Goal: Information Seeking & Learning: Learn about a topic

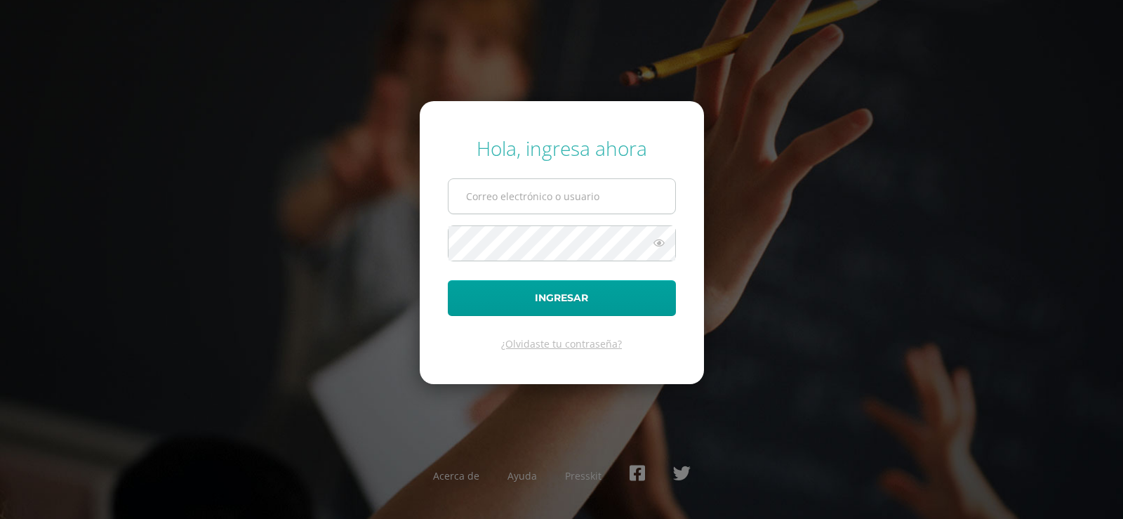
type input "[EMAIL_ADDRESS][DOMAIN_NAME]"
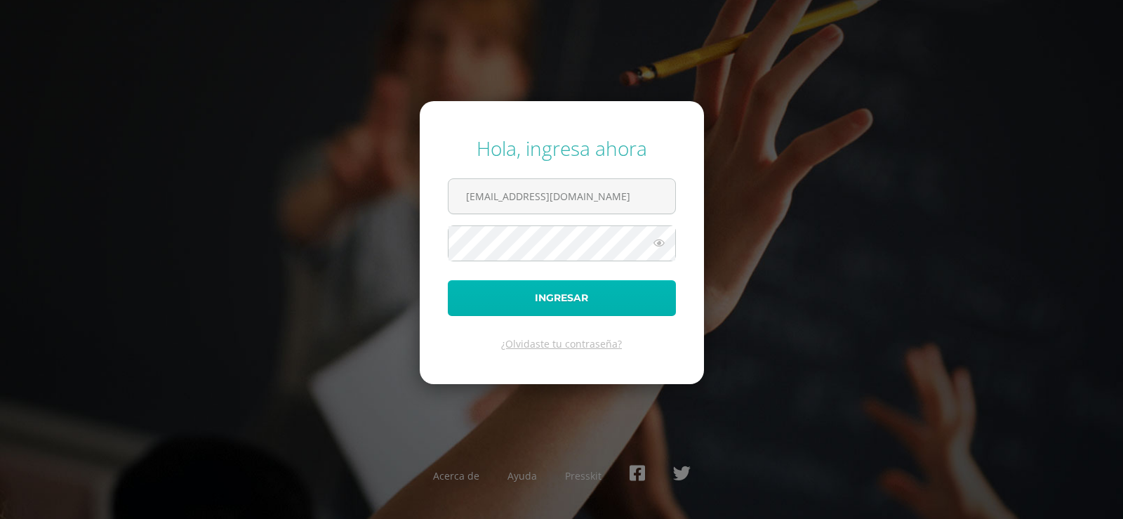
click at [541, 288] on button "Ingresar" at bounding box center [562, 298] width 228 height 36
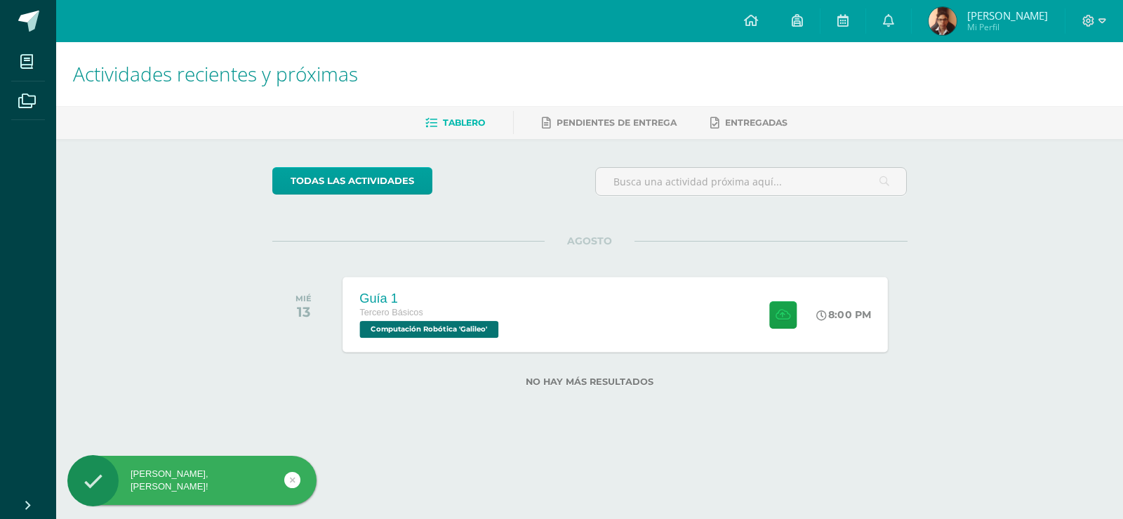
click at [479, 300] on div "Guía 1" at bounding box center [430, 297] width 142 height 15
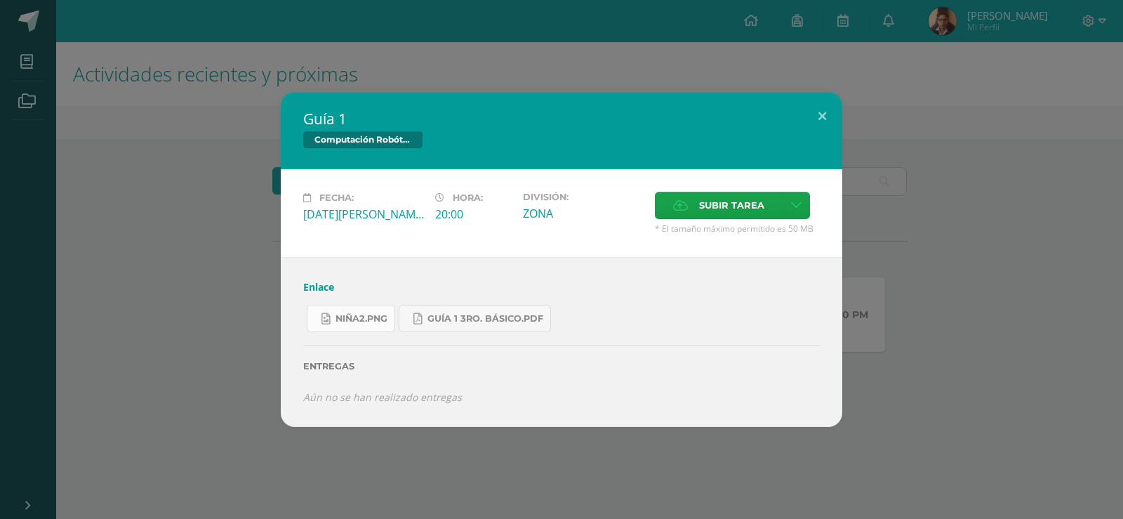
click at [370, 323] on span "niña2.png" at bounding box center [361, 318] width 52 height 11
click at [482, 317] on span "Guía 1 3ro. Básico.pdf" at bounding box center [485, 318] width 116 height 11
click at [305, 293] on div "Enlace niña2.png Guía 1 3ro. Básico.pdf Entregas Aún no se han realizado entreg…" at bounding box center [561, 341] width 561 height 169
click at [305, 293] on link "Enlace" at bounding box center [318, 286] width 31 height 13
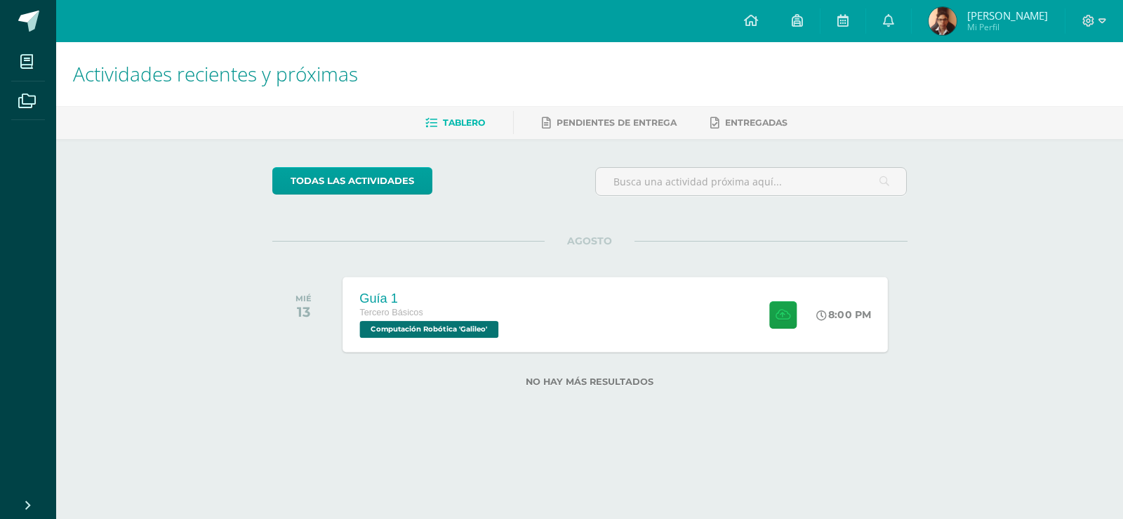
click at [389, 313] on span "Tercero Básicos" at bounding box center [390, 312] width 63 height 10
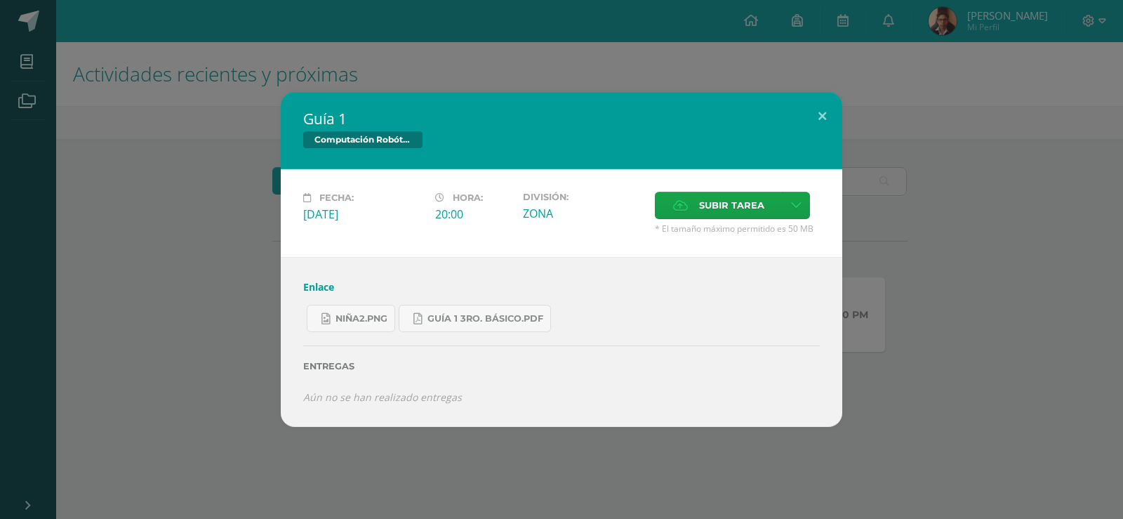
click at [328, 293] on link "Enlace" at bounding box center [318, 286] width 31 height 13
click at [360, 310] on link "niña2.png" at bounding box center [351, 318] width 88 height 27
